Goal: Task Accomplishment & Management: Complete application form

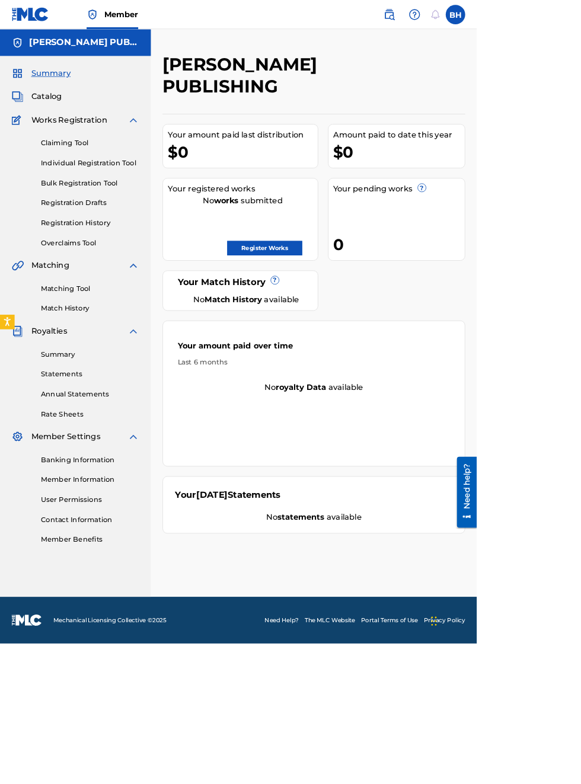
click at [368, 293] on link "Register Works" at bounding box center [322, 302] width 91 height 18
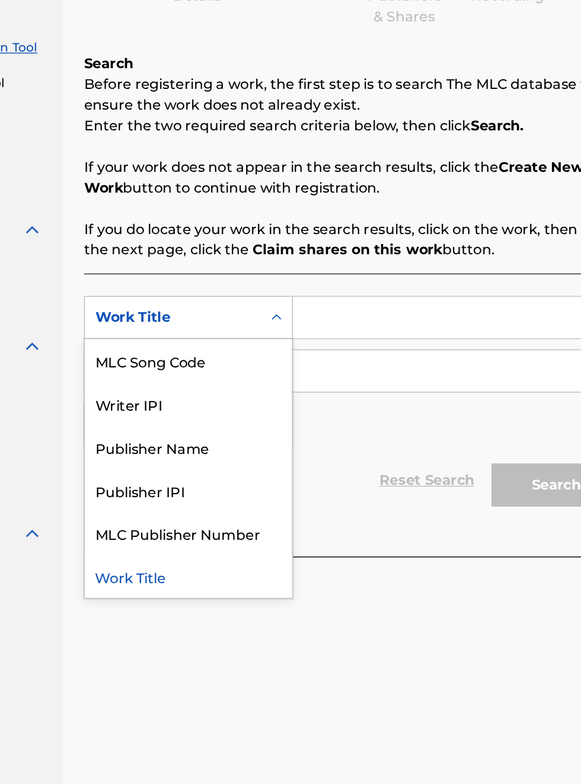
scroll to position [166, 140]
click at [245, 448] on div "Writer IPI" at bounding box center [270, 444] width 142 height 30
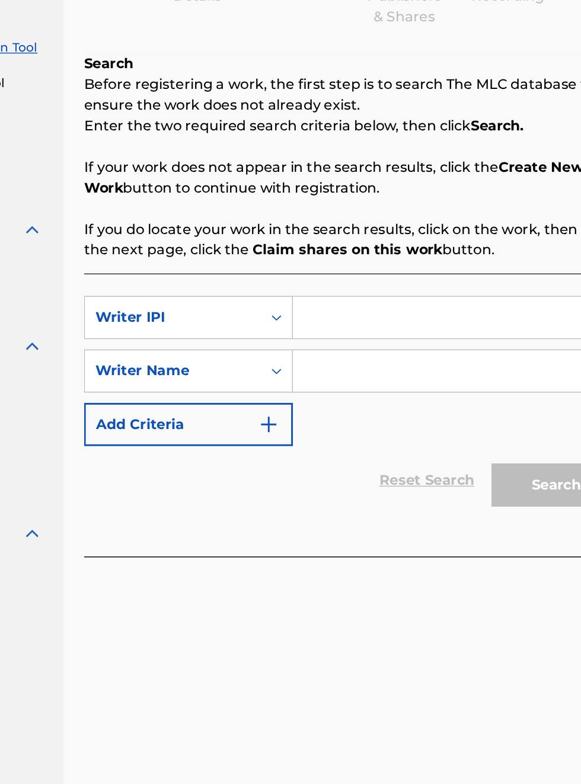
click at [322, 471] on button "Add Criteria" at bounding box center [269, 458] width 143 height 30
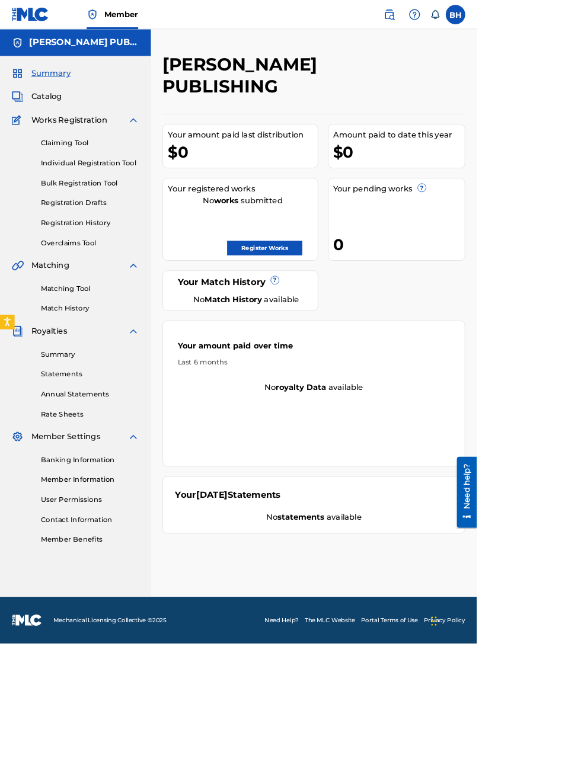
click at [368, 293] on link "Register Works" at bounding box center [322, 302] width 91 height 18
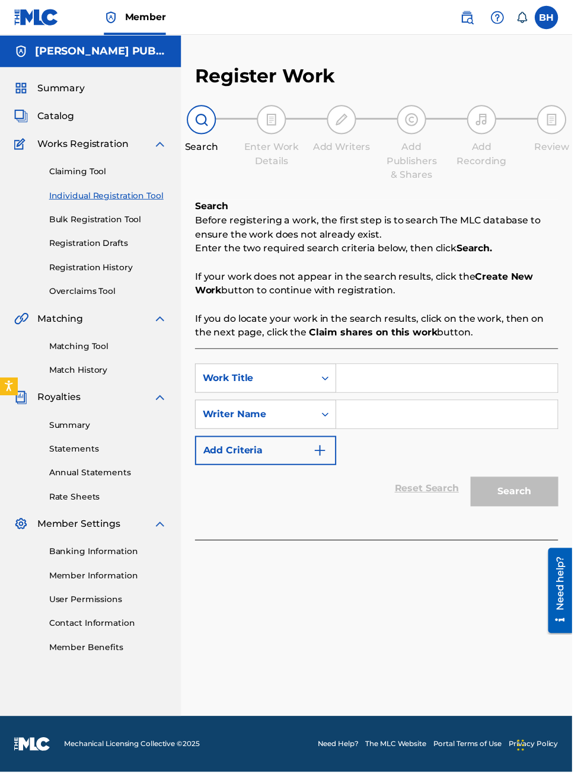
click at [357, 435] on input "Search Form" at bounding box center [453, 421] width 225 height 28
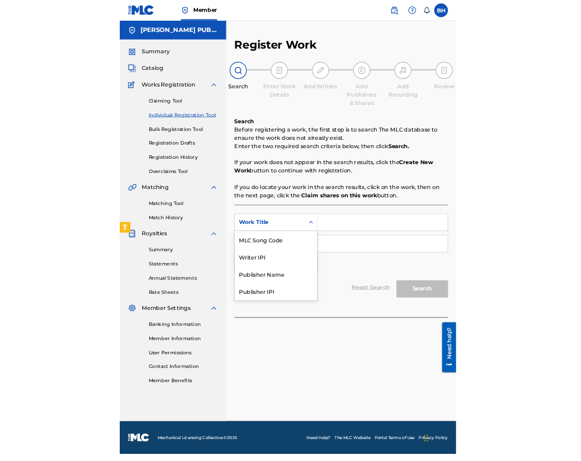
scroll to position [87, 0]
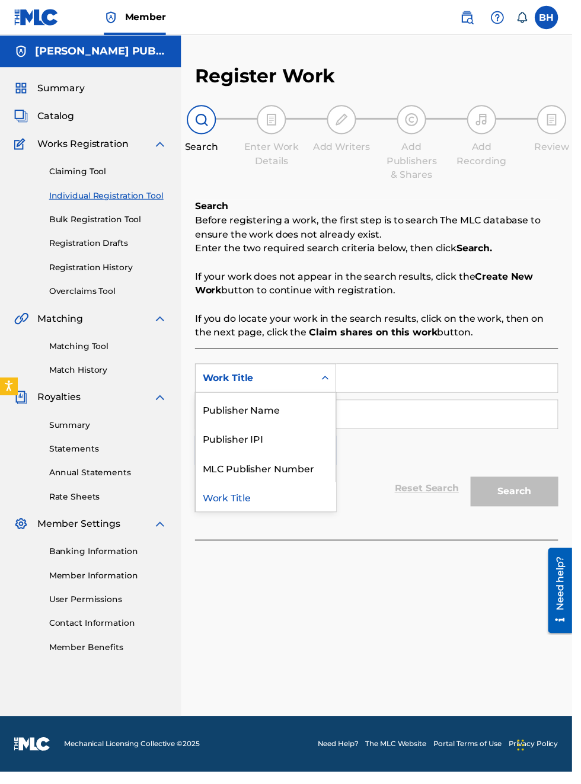
click at [262, 430] on div "Publisher IPI" at bounding box center [270, 445] width 142 height 30
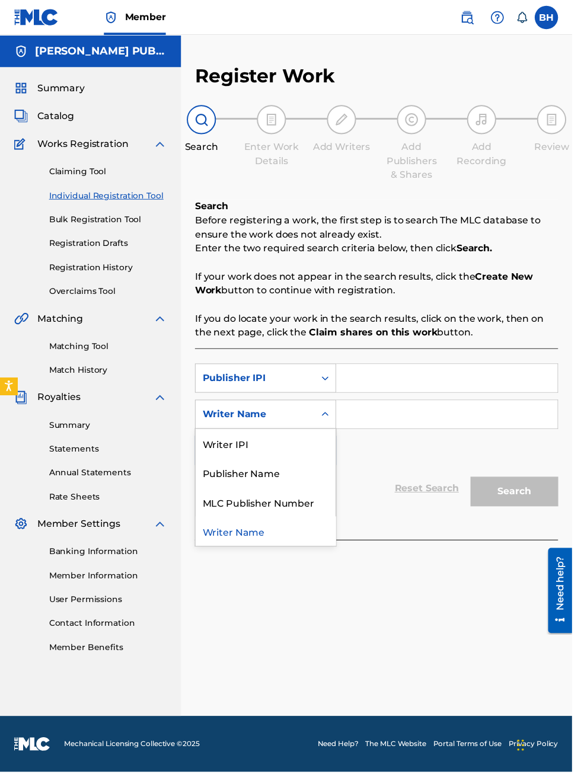
click at [280, 465] on div "Publisher Name" at bounding box center [270, 480] width 142 height 30
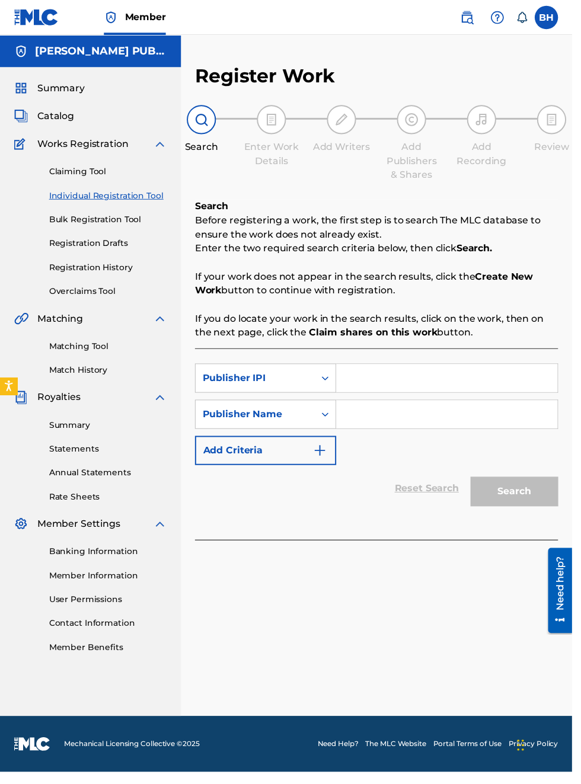
click at [421, 370] on input "Search Form" at bounding box center [453, 384] width 225 height 28
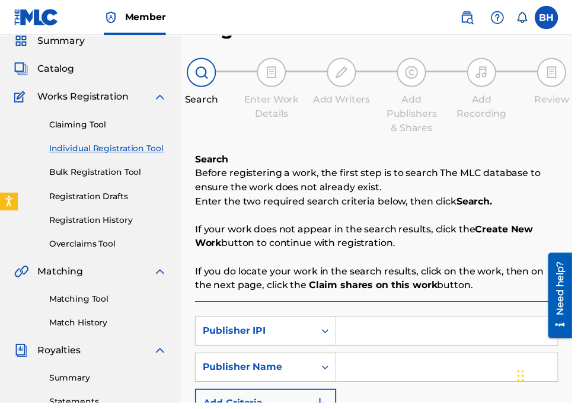
type input "00340604990"
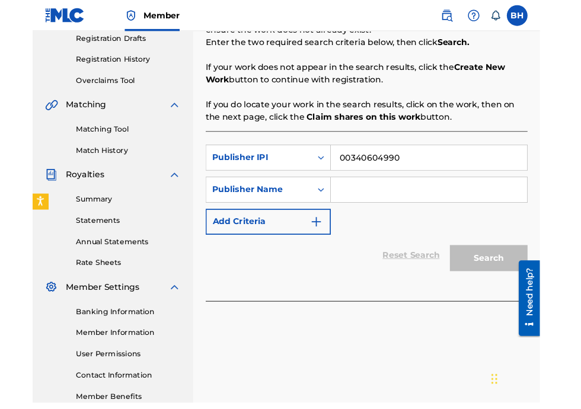
scroll to position [207, 0]
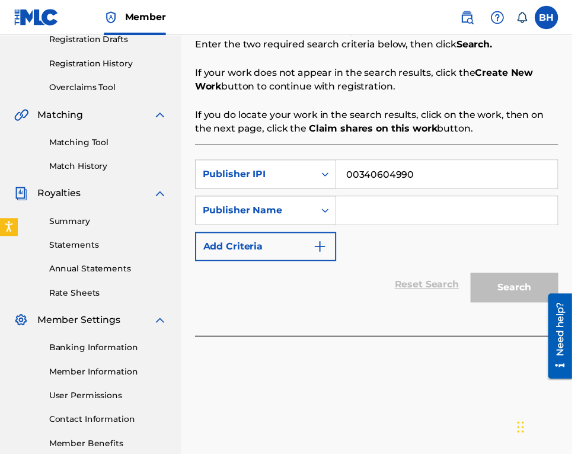
click at [440, 226] on input "Search Form" at bounding box center [453, 214] width 225 height 28
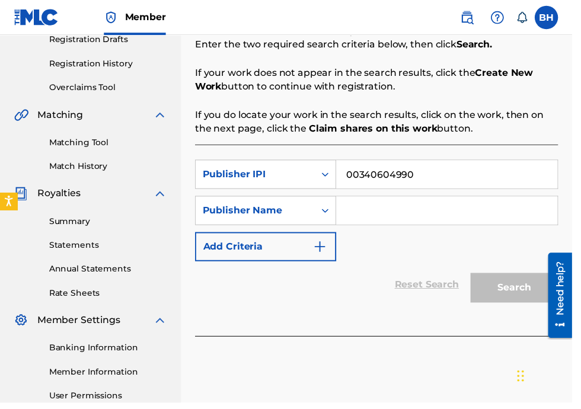
click at [375, 219] on input "Search Form" at bounding box center [453, 214] width 225 height 28
click at [356, 218] on input "Search Form" at bounding box center [453, 214] width 225 height 28
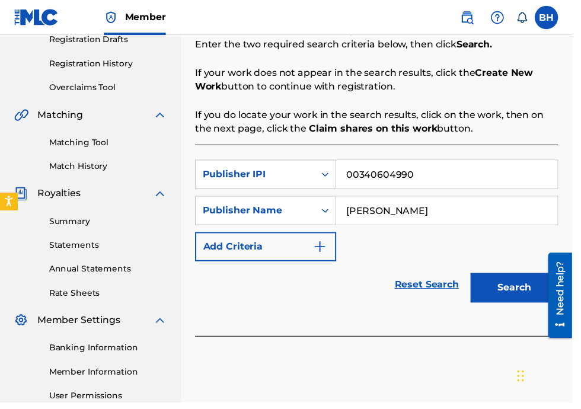
type input "[PERSON_NAME]"
click at [529, 294] on button "Search" at bounding box center [522, 292] width 89 height 30
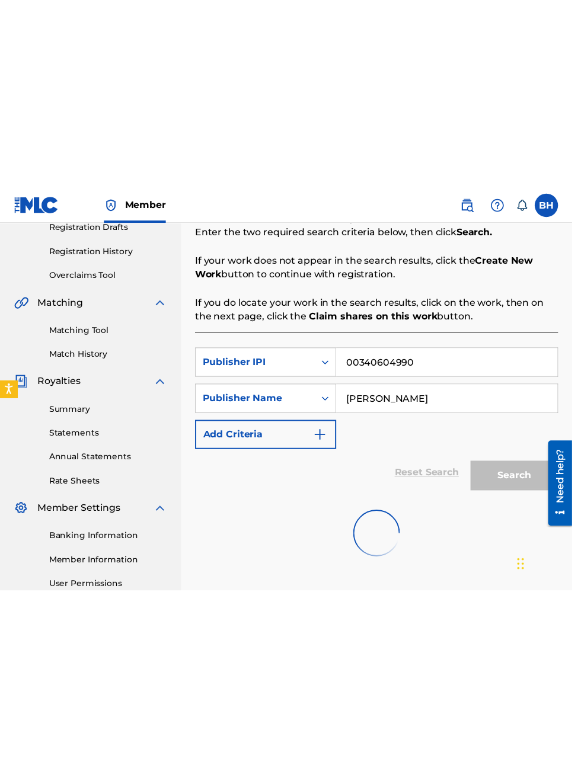
scroll to position [48, 0]
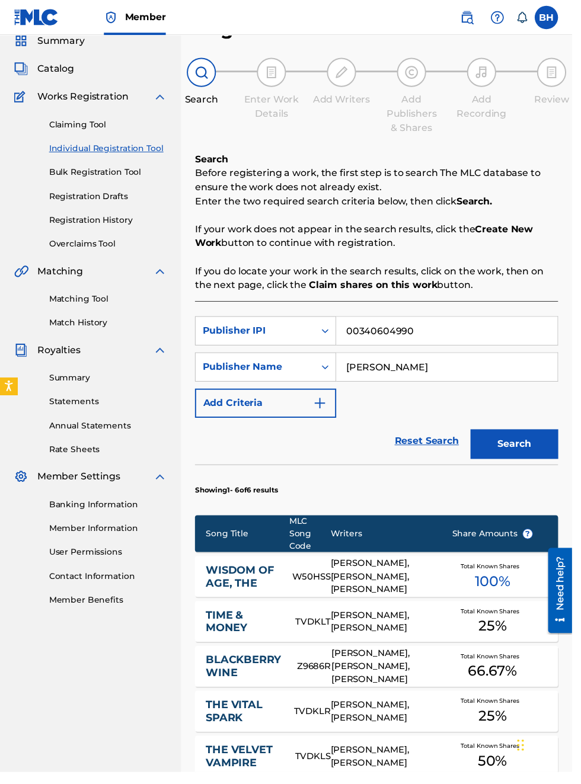
click at [528, 451] on button "Search" at bounding box center [522, 451] width 89 height 30
click at [557, 460] on button "Search" at bounding box center [522, 451] width 89 height 30
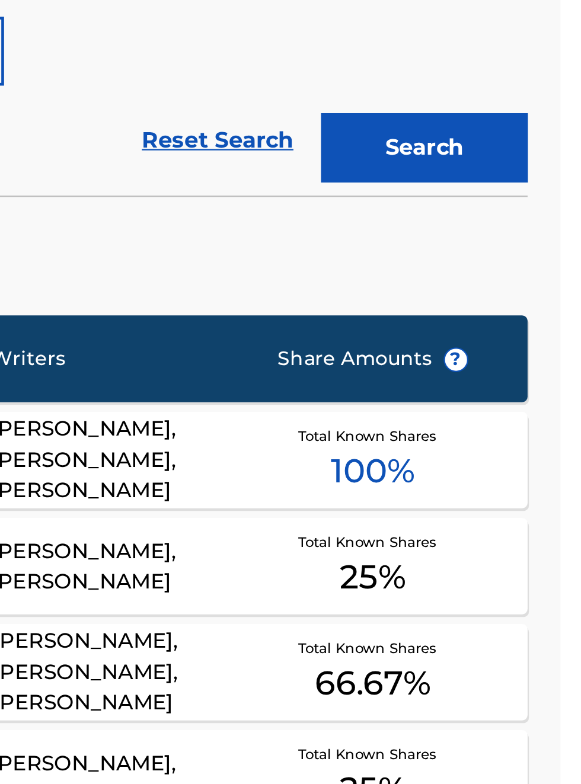
scroll to position [218, 340]
click at [532, 280] on button "Search" at bounding box center [522, 282] width 89 height 30
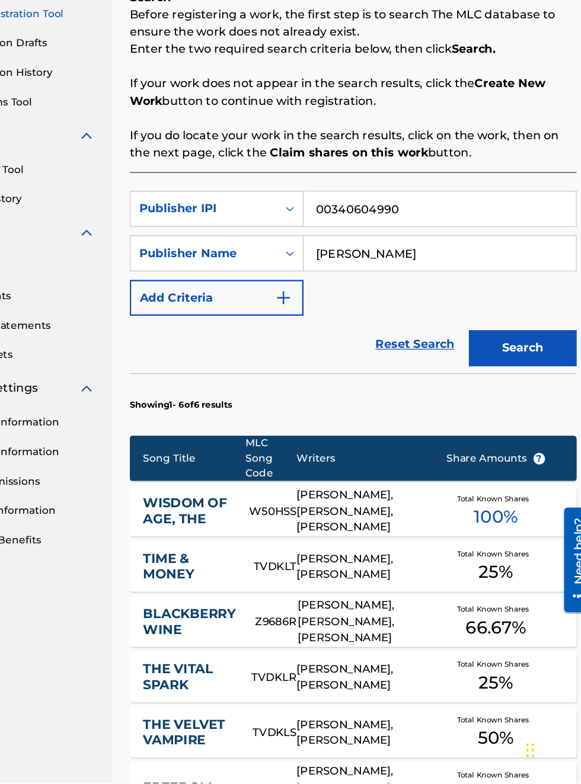
scroll to position [0, 0]
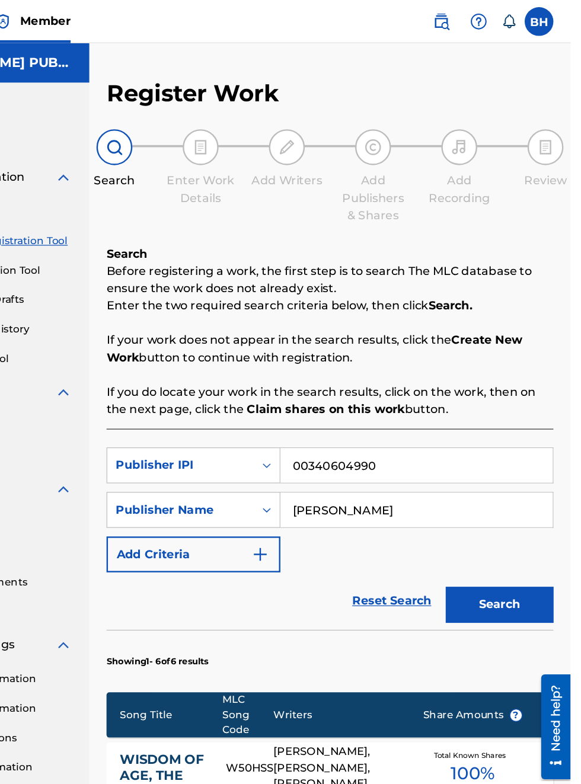
click at [535, 502] on button "Search" at bounding box center [522, 499] width 89 height 30
click at [537, 502] on button "Search" at bounding box center [522, 499] width 89 height 30
